Goal: Check status: Check status

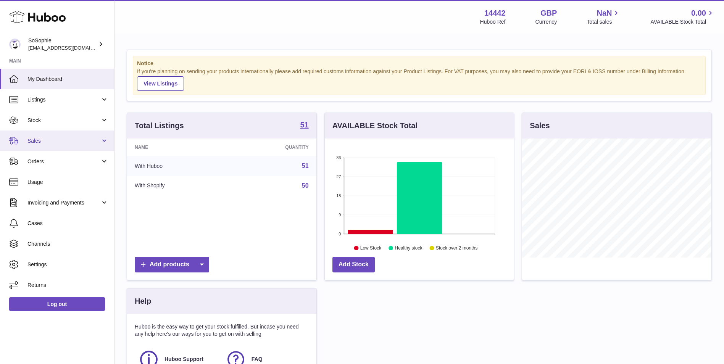
scroll to position [119, 189]
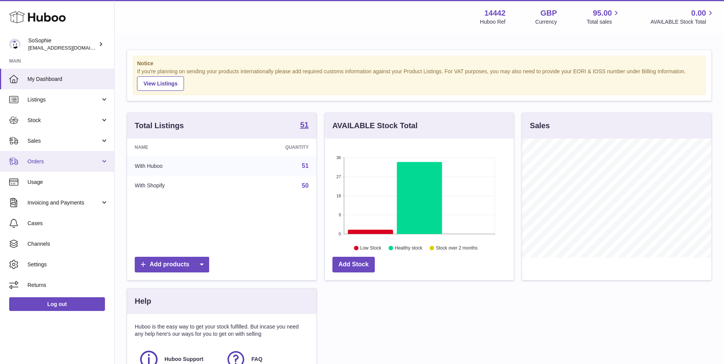
click at [75, 158] on span "Orders" at bounding box center [63, 161] width 73 height 7
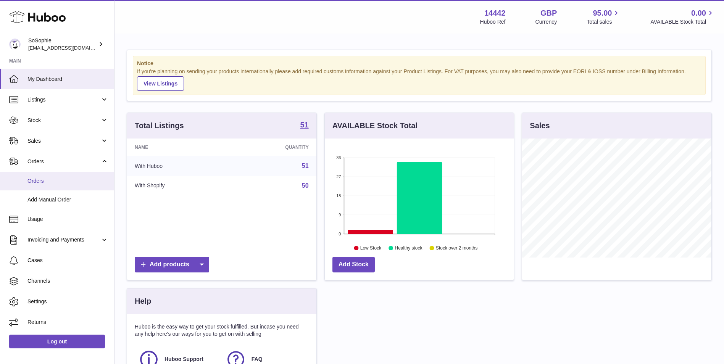
click at [80, 176] on link "Orders" at bounding box center [57, 181] width 114 height 19
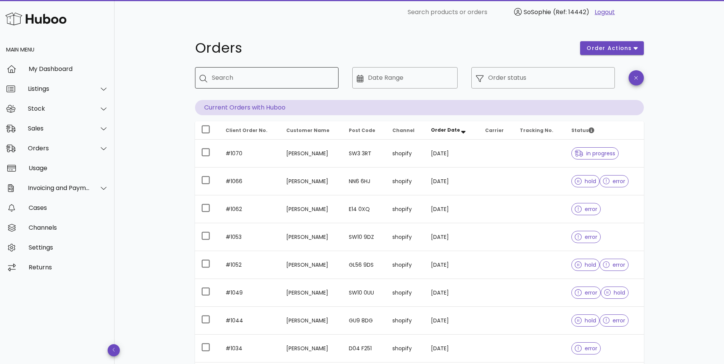
click at [241, 80] on input "Search" at bounding box center [272, 78] width 121 height 12
type input "****"
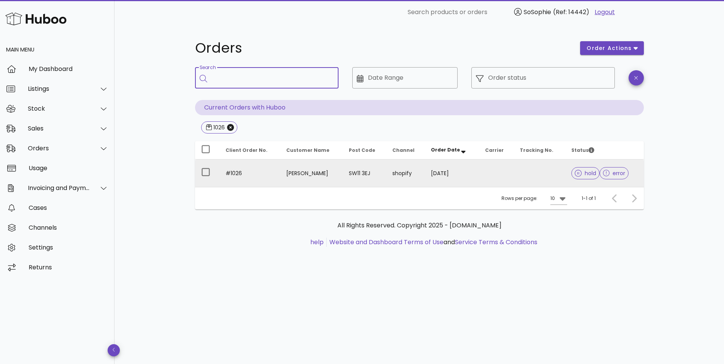
click at [312, 181] on td "Hannah Daniel" at bounding box center [311, 173] width 62 height 27
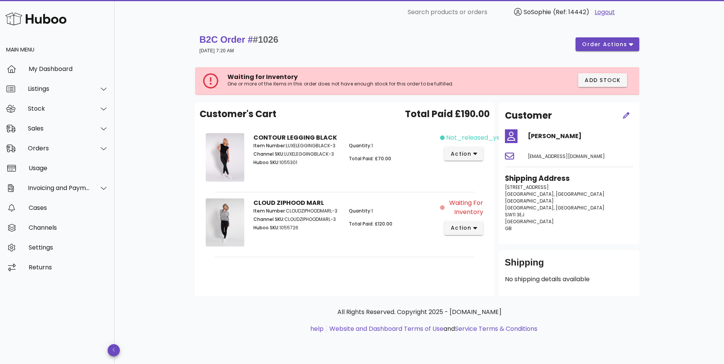
drag, startPoint x: 300, startPoint y: 226, endPoint x: 281, endPoint y: 226, distance: 19.1
click at [281, 226] on p "Huboo SKU: 1055726" at bounding box center [297, 228] width 87 height 7
copy p "1055726"
click at [306, 236] on div "Item Number: CLOUDZIPHOODMARL-3 Channel SKU: CLOUDZIPHOODMARL-3 Huboo SKU: 1055…" at bounding box center [297, 220] width 96 height 35
click at [305, 227] on p "Huboo SKU: 1055726" at bounding box center [297, 228] width 87 height 7
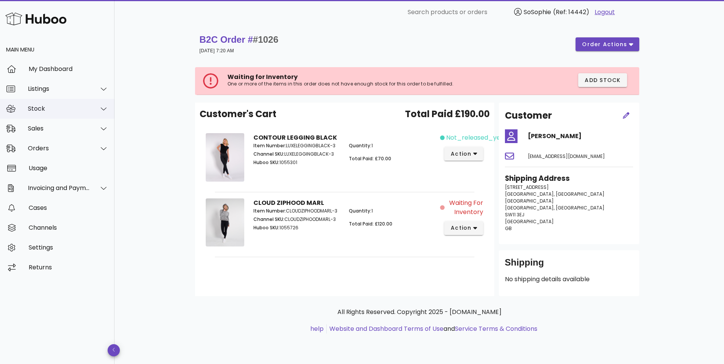
click at [70, 108] on div "Stock" at bounding box center [59, 108] width 62 height 7
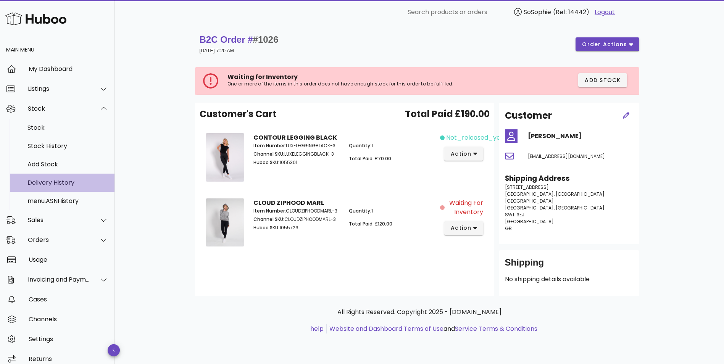
click at [81, 185] on div "Delivery History" at bounding box center [67, 182] width 81 height 7
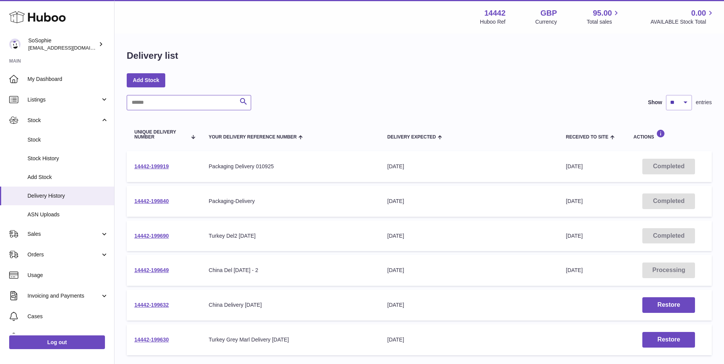
click at [170, 101] on input "text" at bounding box center [189, 102] width 124 height 15
click at [168, 233] on link "14442-199690" at bounding box center [151, 236] width 34 height 6
click at [37, 260] on link "Orders" at bounding box center [57, 254] width 114 height 21
click at [45, 283] on link "Orders" at bounding box center [57, 274] width 114 height 19
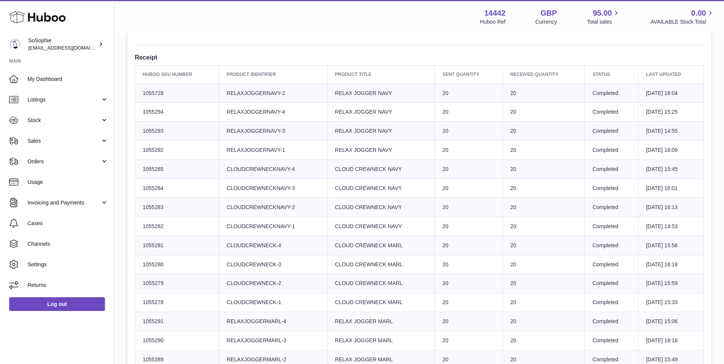
scroll to position [255, 0]
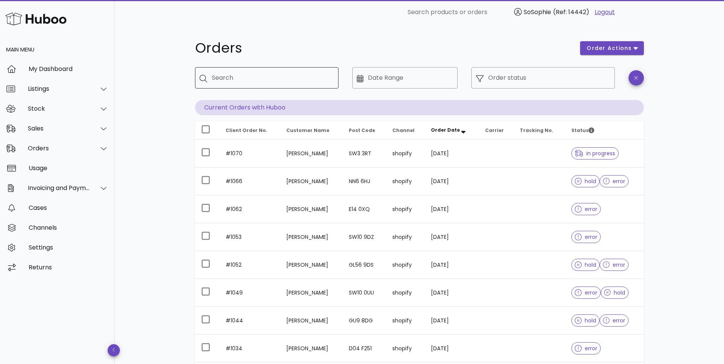
click at [237, 83] on input "Search" at bounding box center [272, 78] width 121 height 12
paste input "*****"
type input "*****"
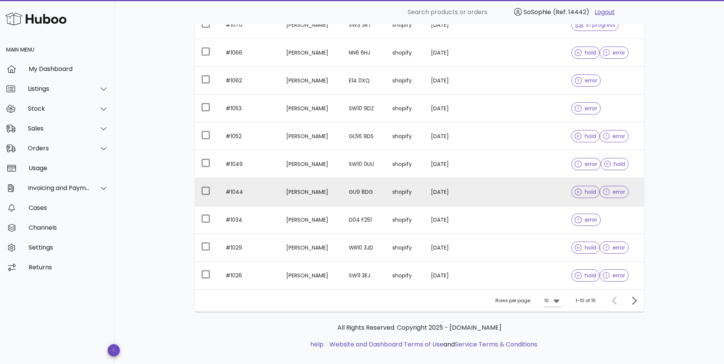
scroll to position [158, 0]
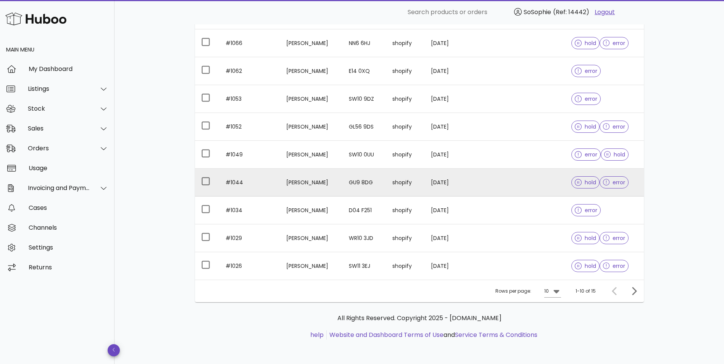
click at [357, 179] on td "GU9 8DG" at bounding box center [365, 183] width 44 height 28
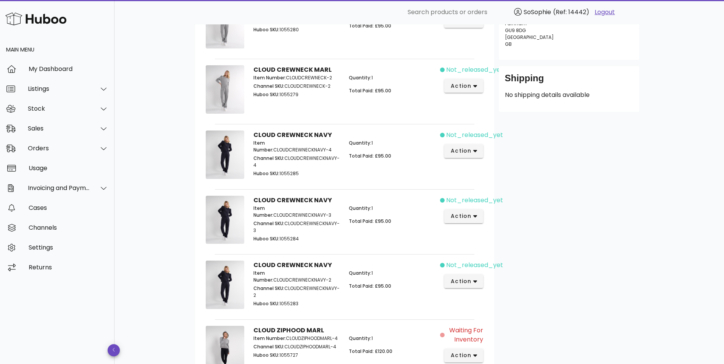
scroll to position [34, 0]
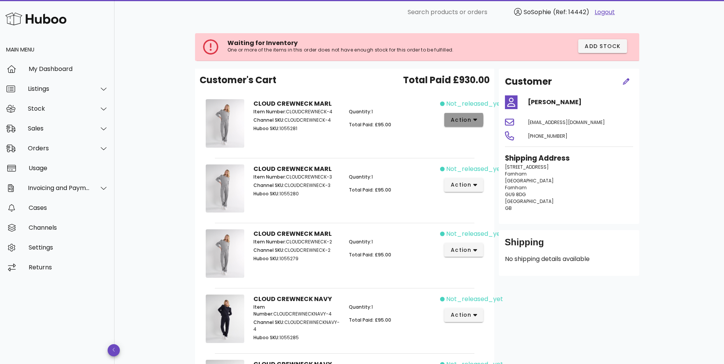
click at [468, 123] on span "action" at bounding box center [461, 120] width 21 height 8
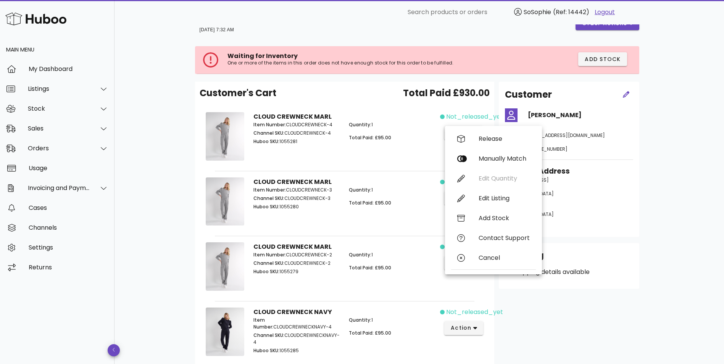
scroll to position [0, 0]
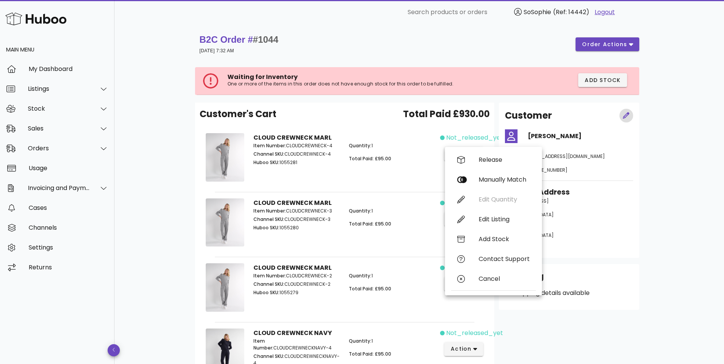
click at [629, 110] on button "button" at bounding box center [627, 116] width 14 height 14
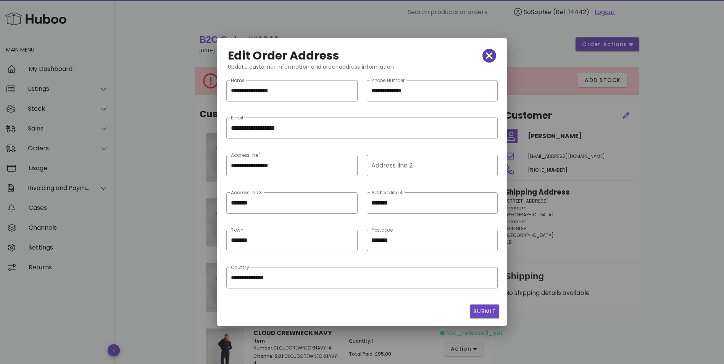
click at [488, 55] on icon "button" at bounding box center [489, 55] width 7 height 11
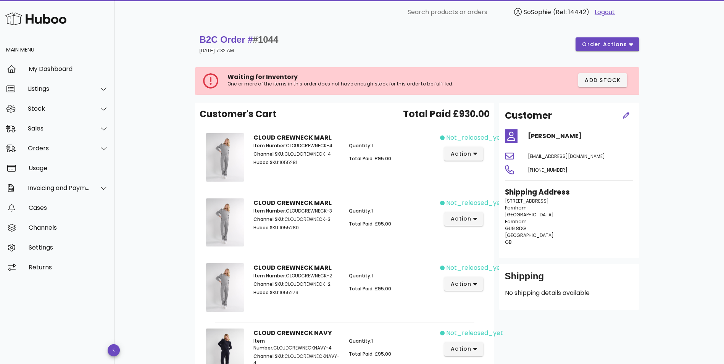
scroll to position [64, 0]
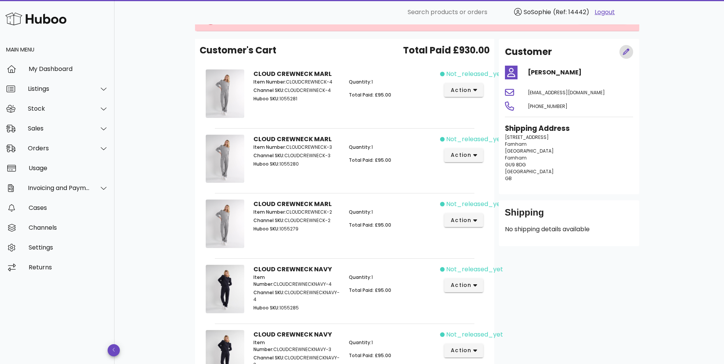
click at [628, 46] on button "button" at bounding box center [627, 52] width 14 height 14
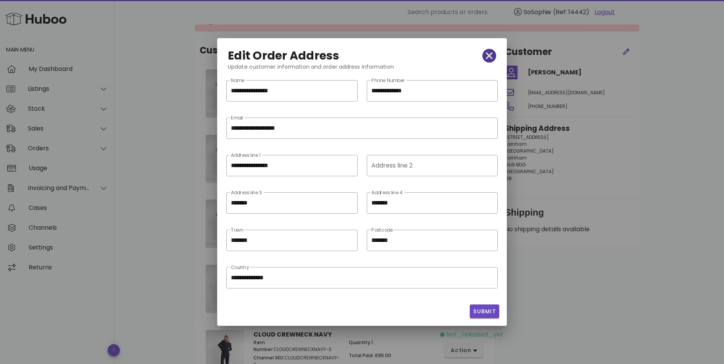
click at [490, 57] on icon "button" at bounding box center [489, 55] width 7 height 11
